Goal: Check status: Check status

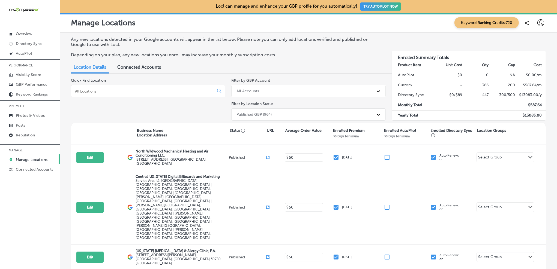
click at [134, 89] on div at bounding box center [148, 91] width 154 height 12
click at [32, 86] on p "GBP Performance" at bounding box center [32, 84] width 32 height 5
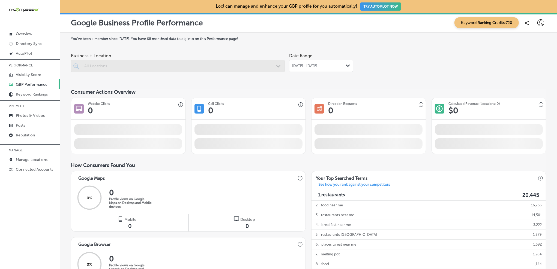
click at [317, 66] on span "[DATE] - [DATE]" at bounding box center [304, 66] width 25 height 4
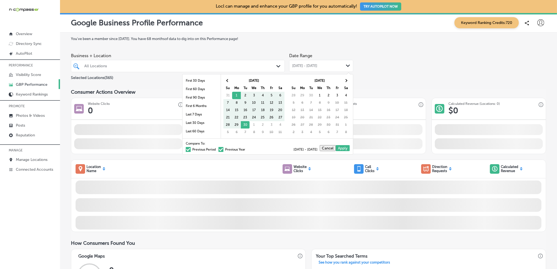
click at [317, 66] on span "[DATE] - [DATE]" at bounding box center [304, 66] width 25 height 4
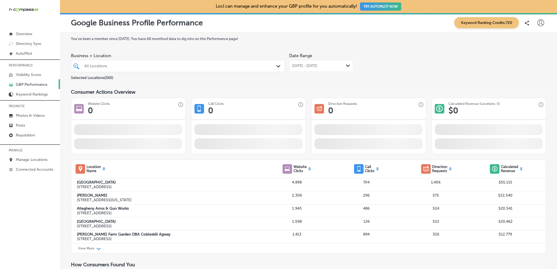
drag, startPoint x: 270, startPoint y: 61, endPoint x: 265, endPoint y: 66, distance: 6.0
click at [270, 61] on div "All Locations Path Created with Sketch." at bounding box center [178, 66] width 214 height 12
click at [265, 66] on div "All Locations" at bounding box center [180, 66] width 192 height 5
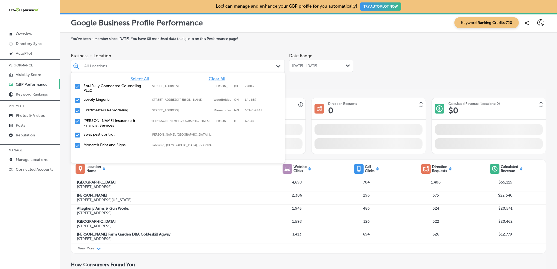
click at [219, 77] on span "Clear All" at bounding box center [217, 78] width 17 height 5
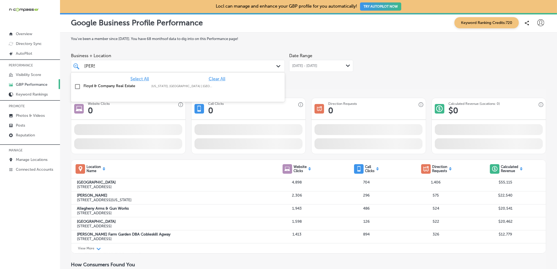
drag, startPoint x: 165, startPoint y: 88, endPoint x: 303, endPoint y: 82, distance: 137.2
click at [165, 88] on label "[US_STATE], [GEOGRAPHIC_DATA] | [GEOGRAPHIC_DATA], [GEOGRAPHIC_DATA], [GEOGRAPH…" at bounding box center [182, 86] width 62 height 4
type input "[PERSON_NAME]"
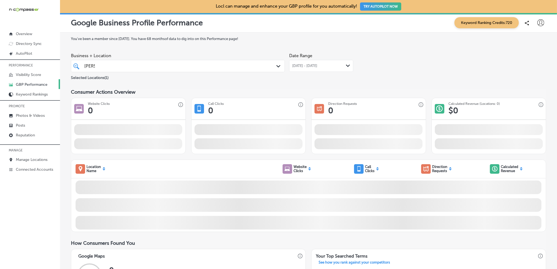
click at [339, 67] on div "[DATE] - [DATE] Path Created with Sketch." at bounding box center [321, 66] width 58 height 4
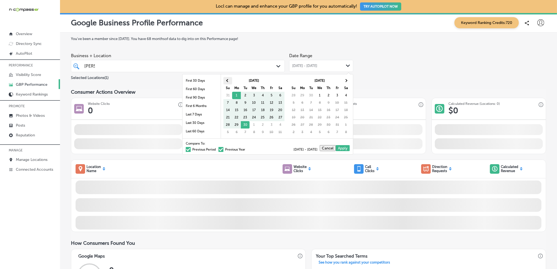
click at [228, 80] on span at bounding box center [227, 80] width 3 height 3
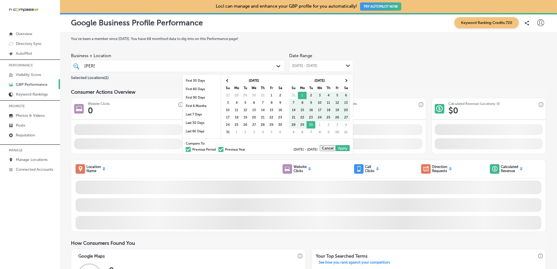
click at [228, 80] on span at bounding box center [227, 80] width 3 height 3
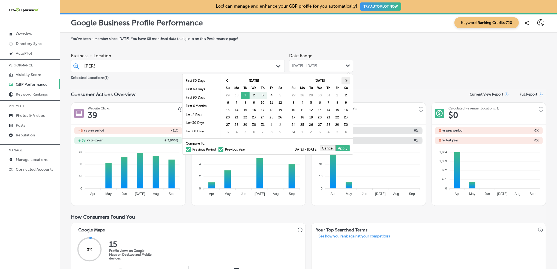
click at [346, 78] on th at bounding box center [345, 80] width 9 height 7
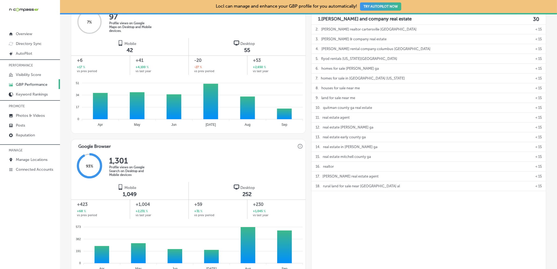
scroll to position [227, 0]
